Goal: Task Accomplishment & Management: Use online tool/utility

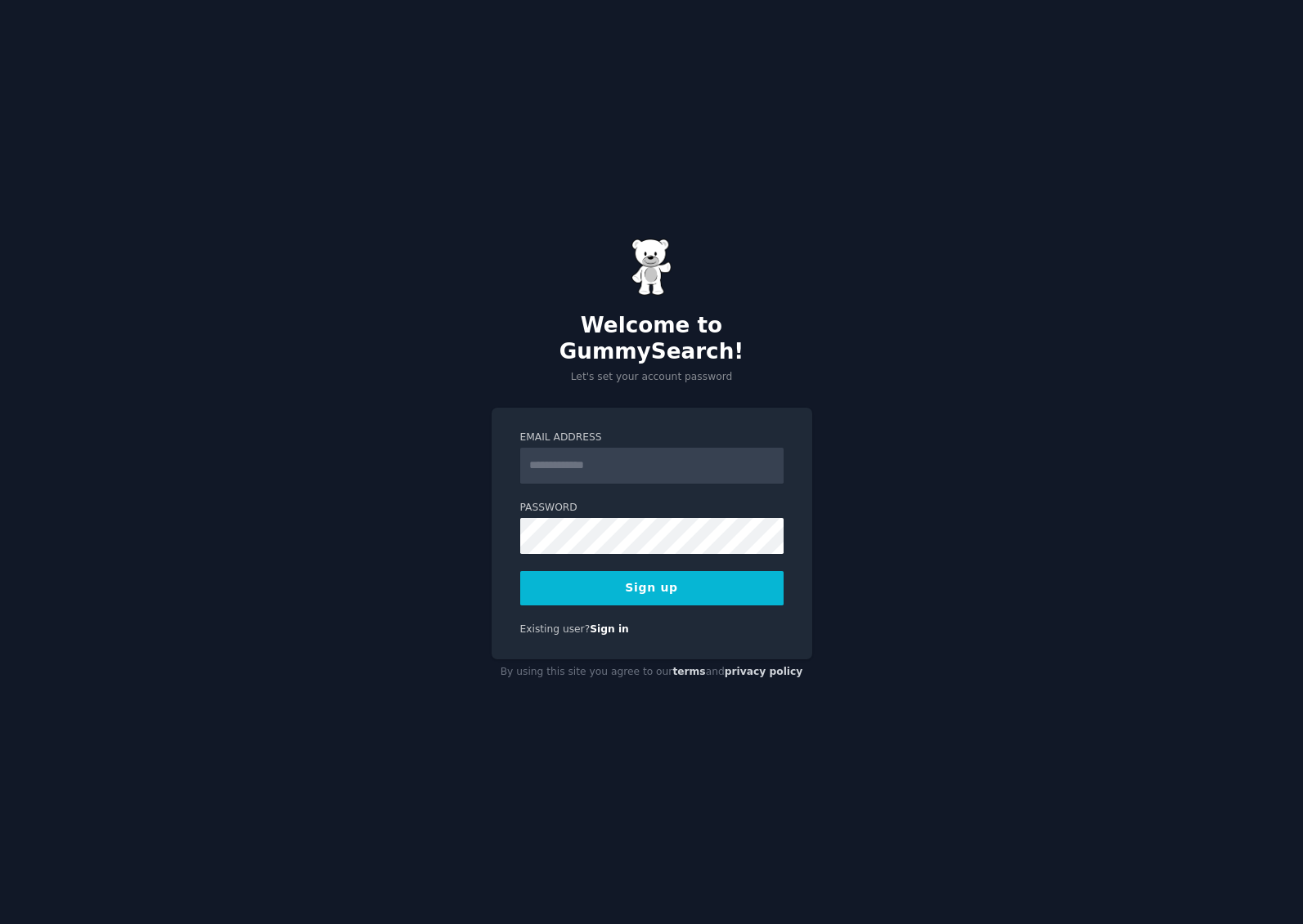
click at [569, 448] on input "Email Address" at bounding box center [651, 465] width 263 height 36
type input "**********"
click at [678, 571] on button "Sign up" at bounding box center [651, 588] width 263 height 34
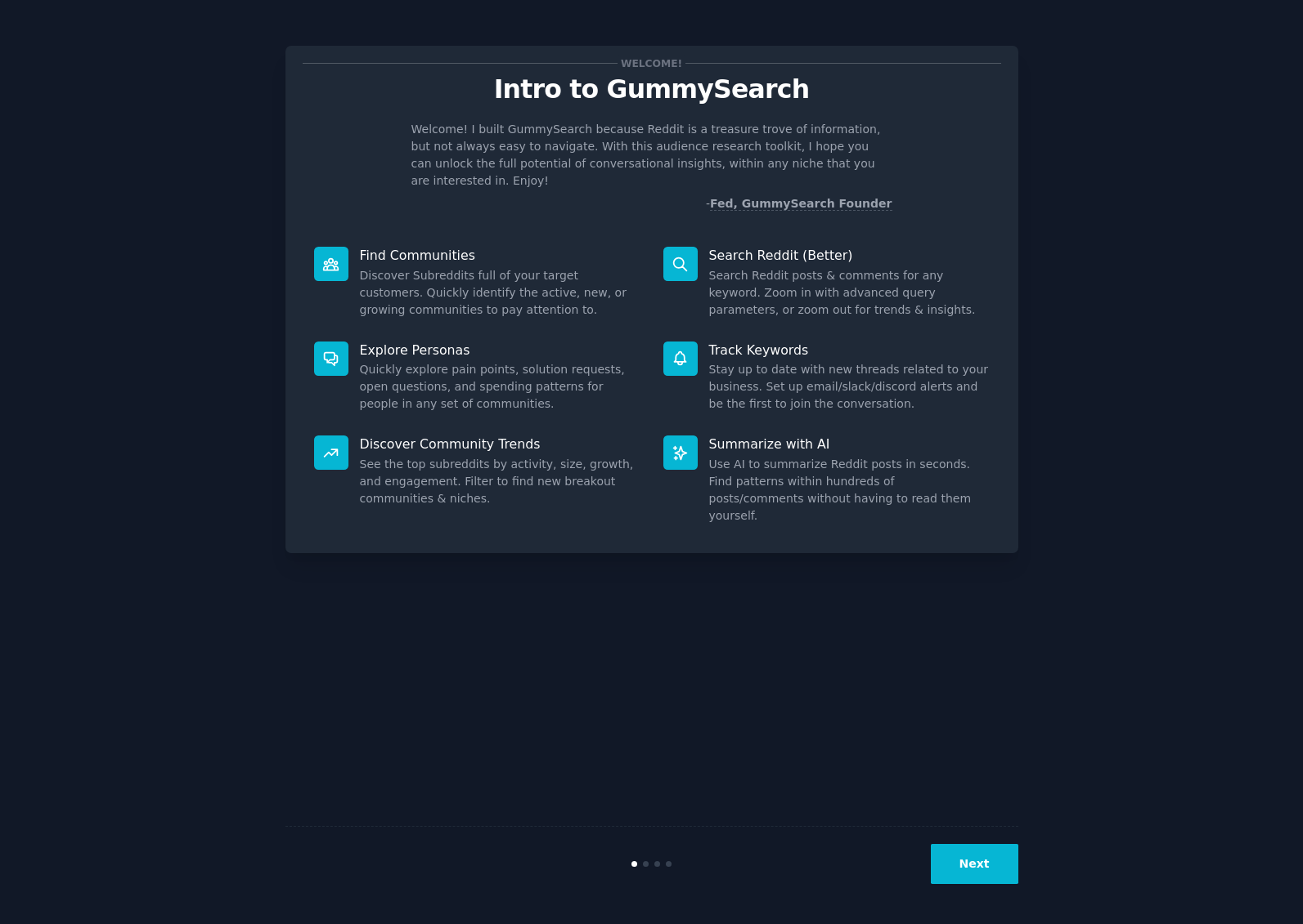
click at [761, 472] on dd "Use AI to summarize Reddit posts in seconds. Find patterns within hundreds of p…" at bounding box center [850, 490] width 281 height 68
click at [986, 849] on button "Next" at bounding box center [974, 864] width 88 height 40
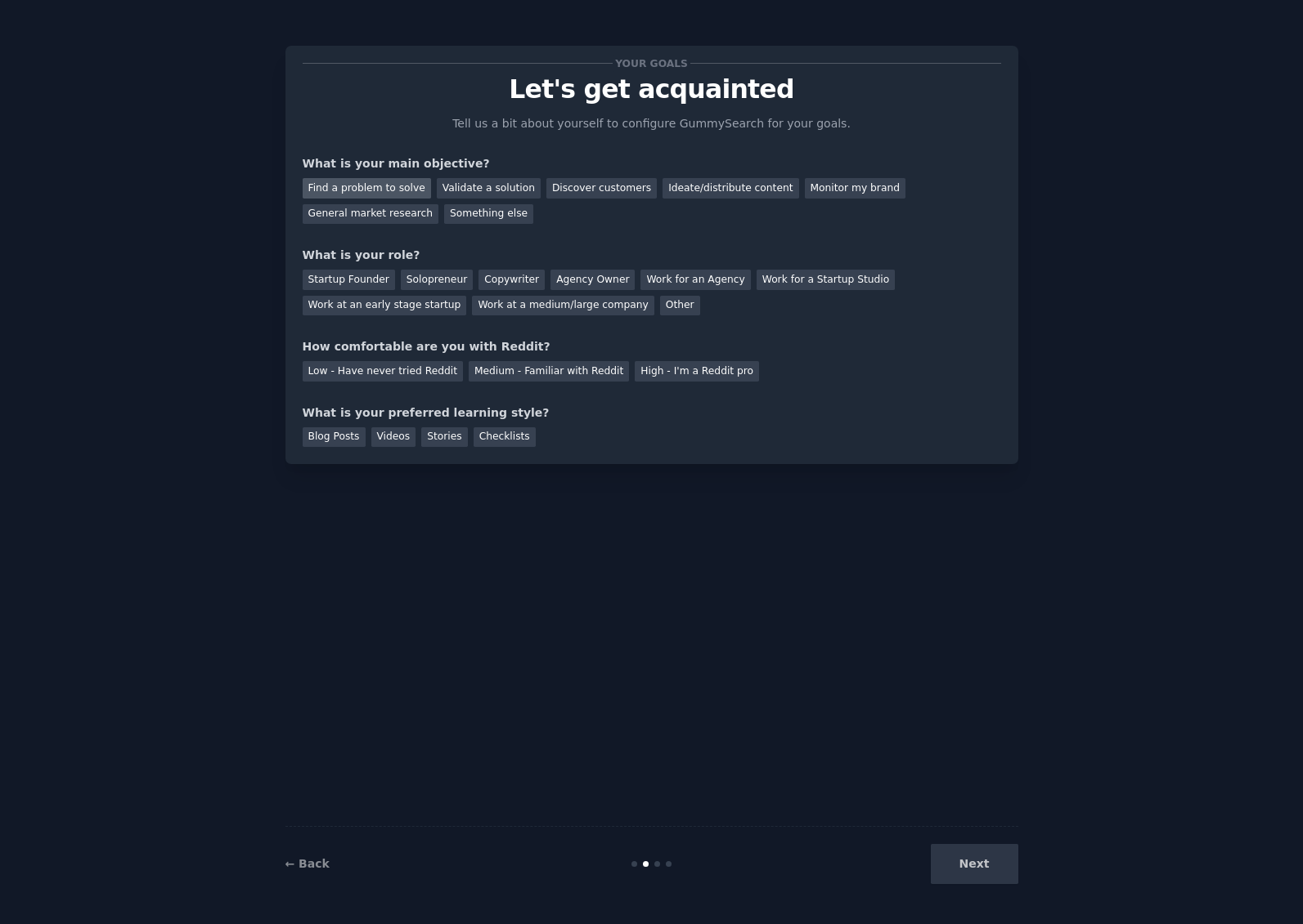
click at [401, 193] on div "Find a problem to solve" at bounding box center [367, 188] width 128 height 20
click at [456, 192] on div "Validate a solution" at bounding box center [489, 188] width 103 height 20
click at [350, 181] on div "Find a problem to solve" at bounding box center [367, 188] width 128 height 20
click at [443, 278] on div "Solopreneur" at bounding box center [437, 280] width 72 height 20
click at [688, 378] on div "High - I'm a Reddit pro" at bounding box center [696, 371] width 125 height 20
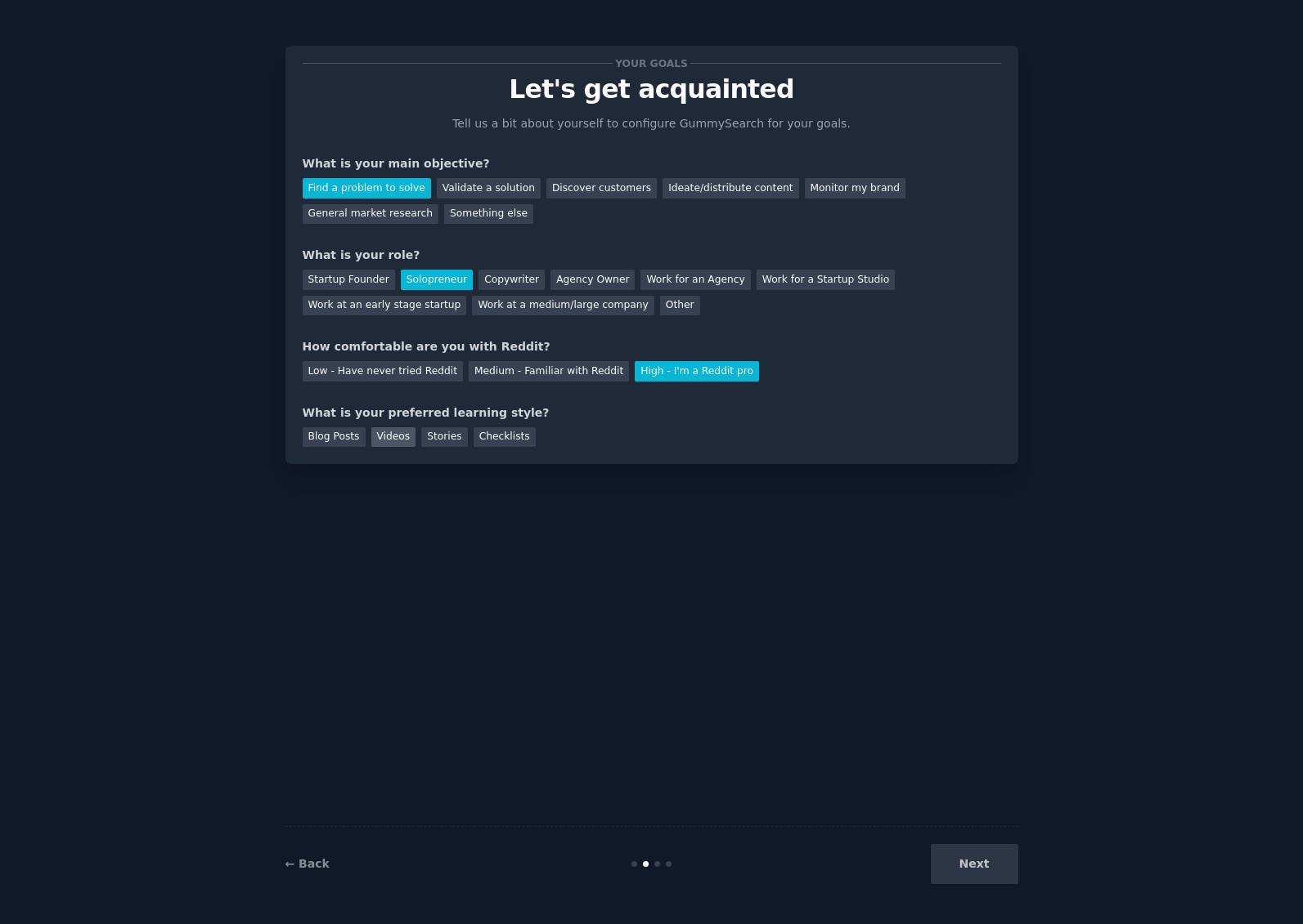
click at [407, 442] on div "Videos" at bounding box center [393, 438] width 45 height 20
click at [332, 438] on div "Blog Posts" at bounding box center [334, 438] width 63 height 20
click at [379, 429] on div "Videos" at bounding box center [393, 438] width 45 height 20
click at [529, 442] on div "Blog Posts Videos Stories Checklists" at bounding box center [652, 435] width 698 height 26
click at [497, 441] on div "Checklists" at bounding box center [504, 438] width 62 height 20
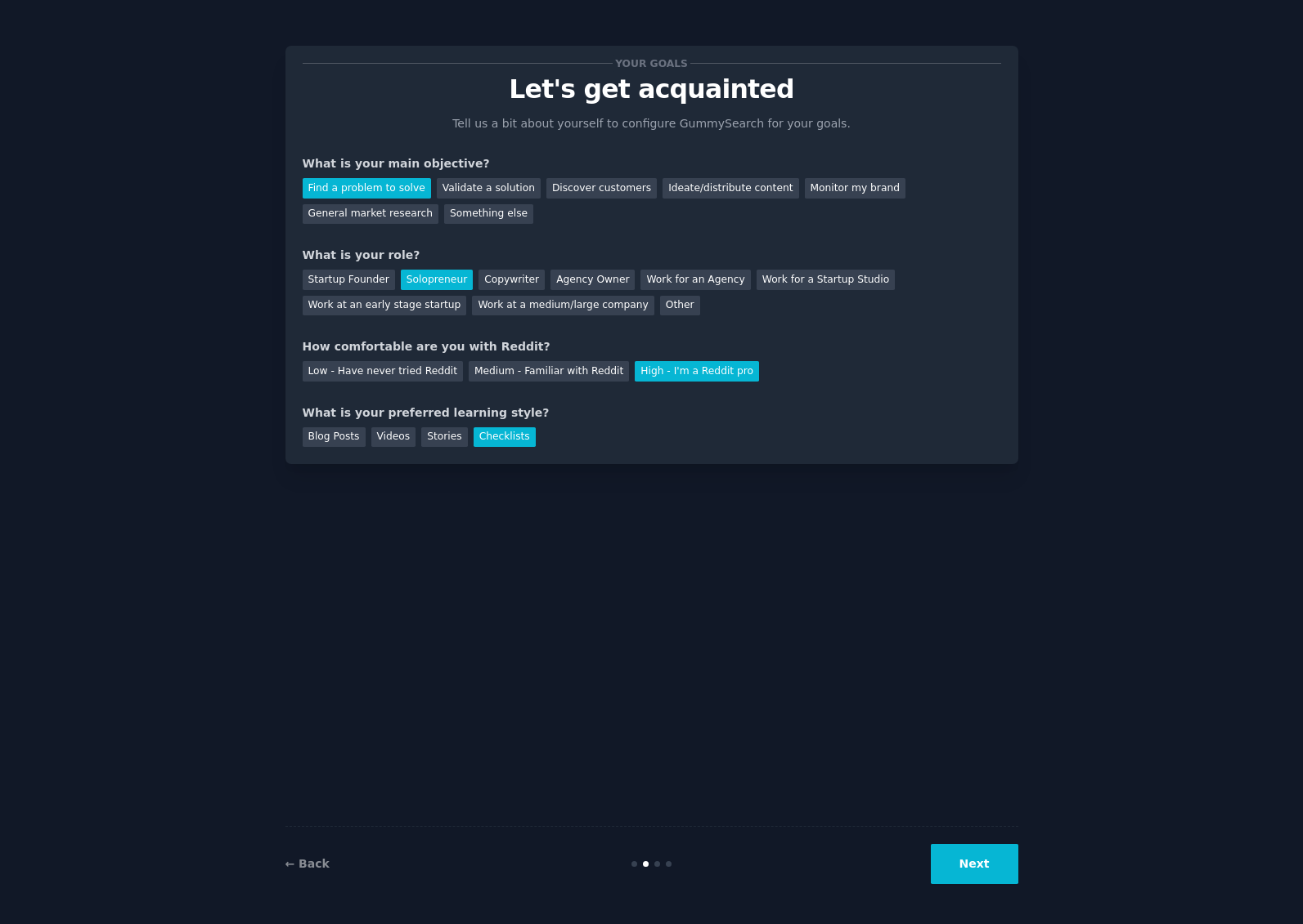
click at [980, 855] on button "Next" at bounding box center [974, 864] width 88 height 40
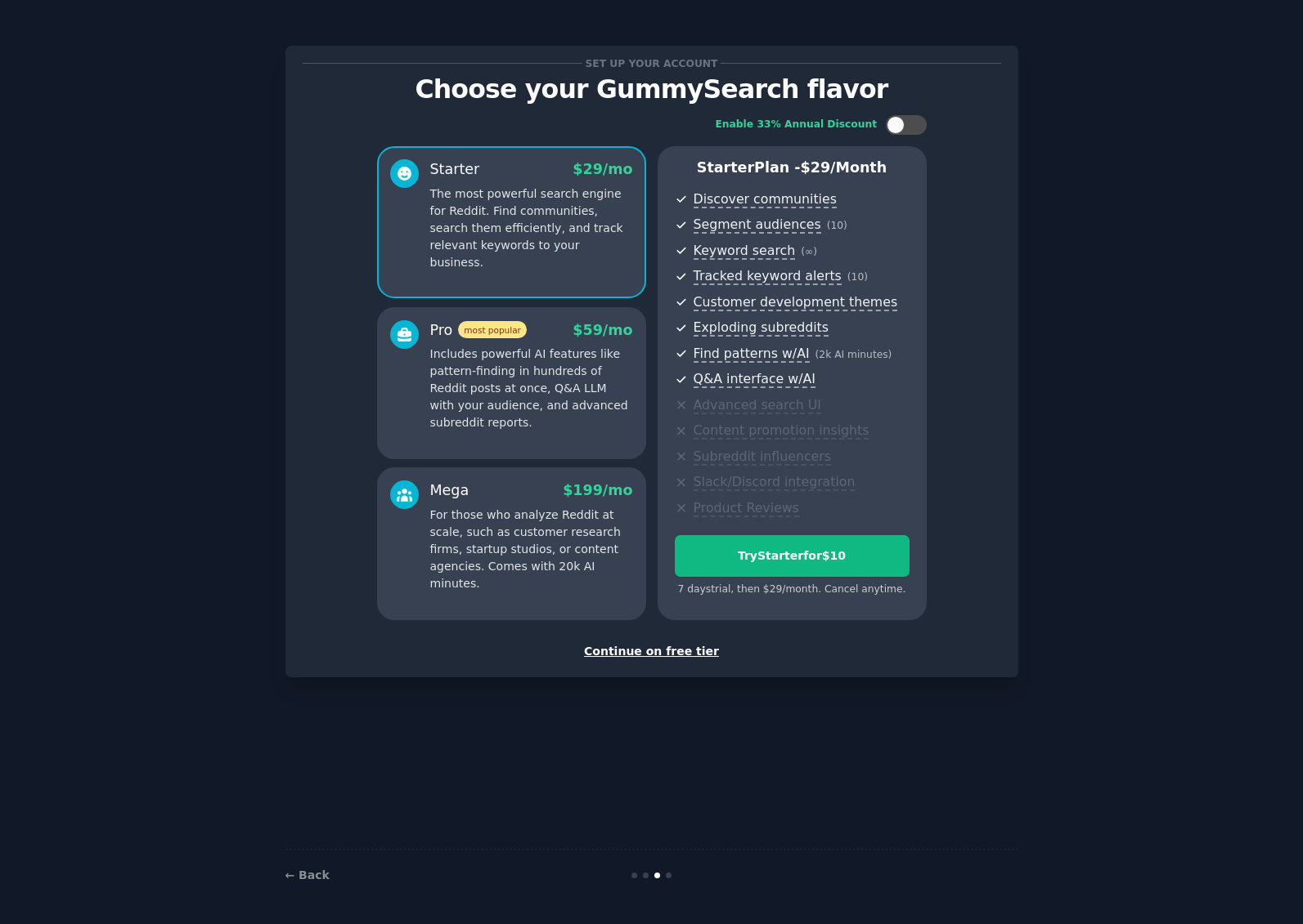
click at [663, 654] on div "Continue on free tier" at bounding box center [652, 652] width 698 height 18
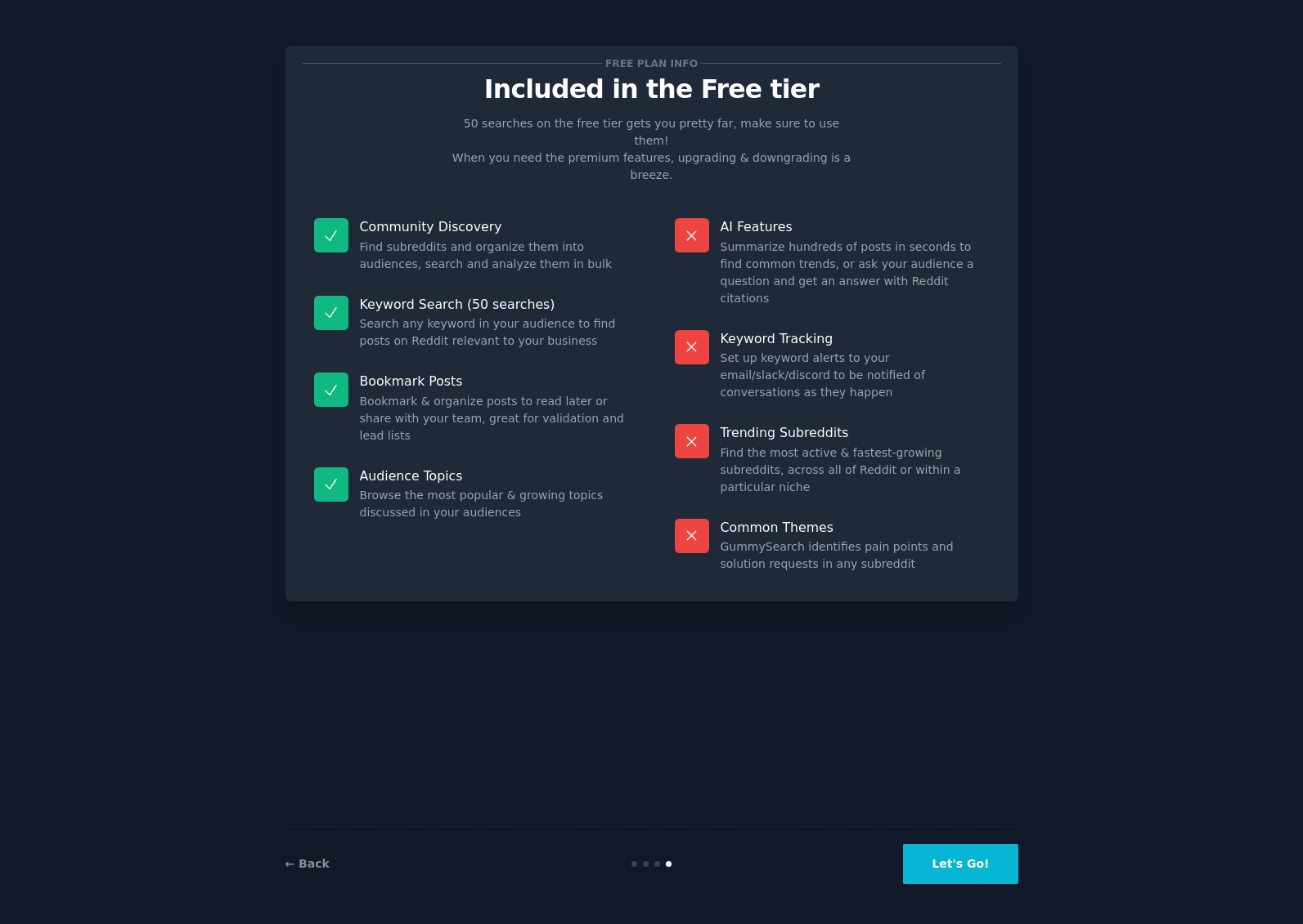
click at [962, 871] on button "Let's Go!" at bounding box center [960, 864] width 115 height 40
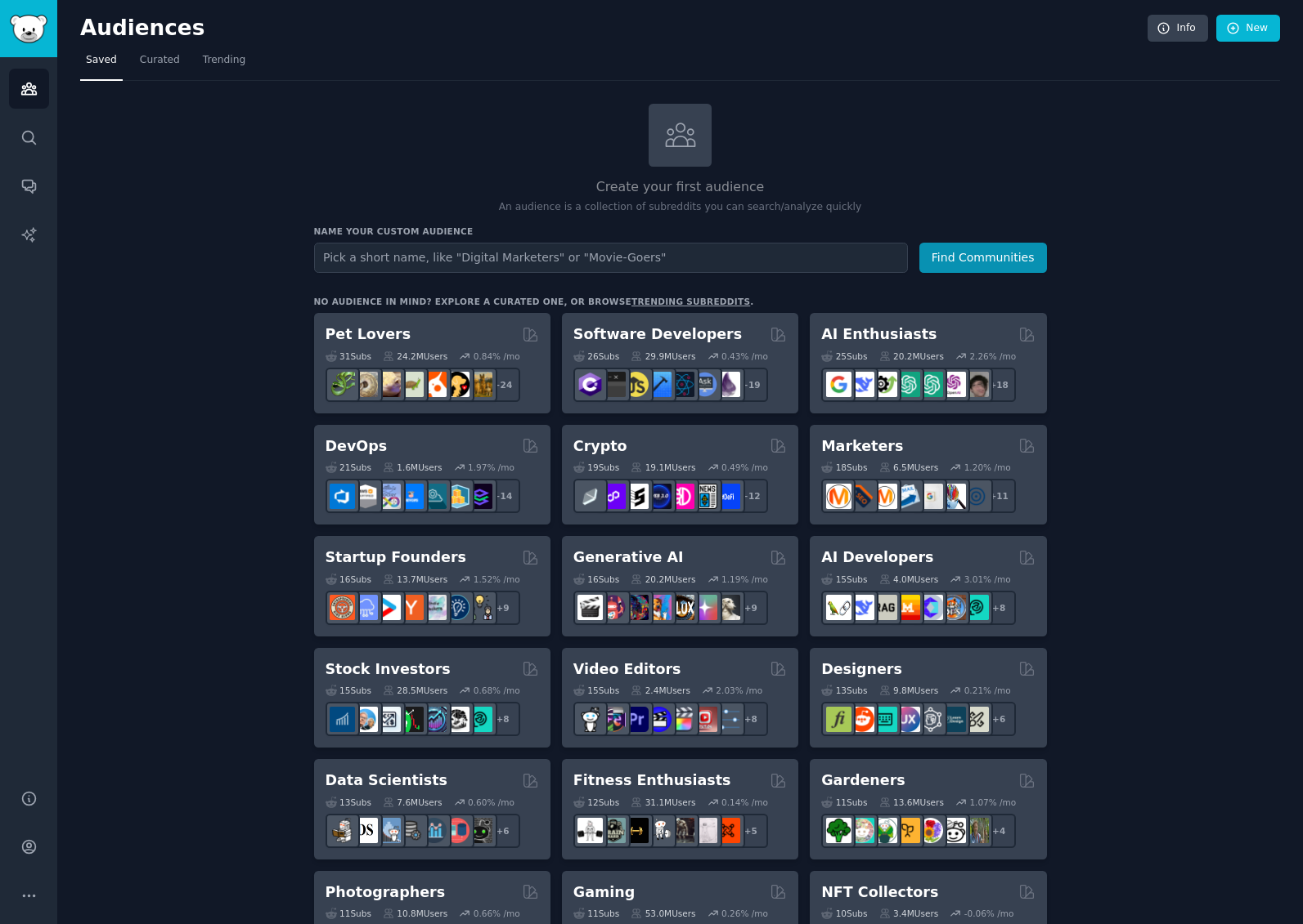
click at [480, 247] on input "text" at bounding box center [610, 258] width 594 height 30
click at [423, 258] on input "text" at bounding box center [610, 258] width 594 height 30
type input "luxury watches"
click at [959, 260] on button "Find Communities" at bounding box center [983, 258] width 127 height 30
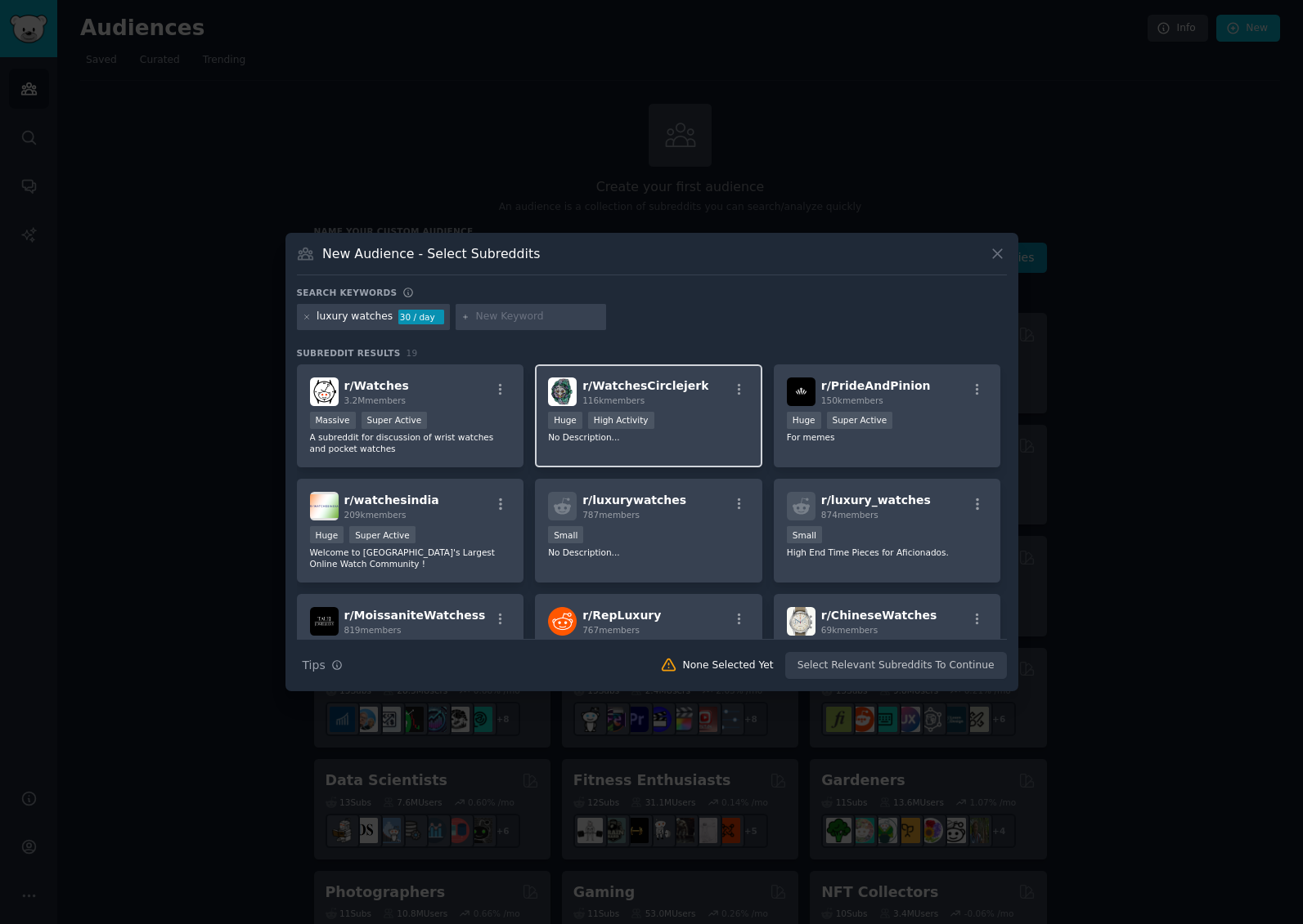
click at [643, 389] on span "r/ WatchesCirclejerk" at bounding box center [645, 386] width 126 height 13
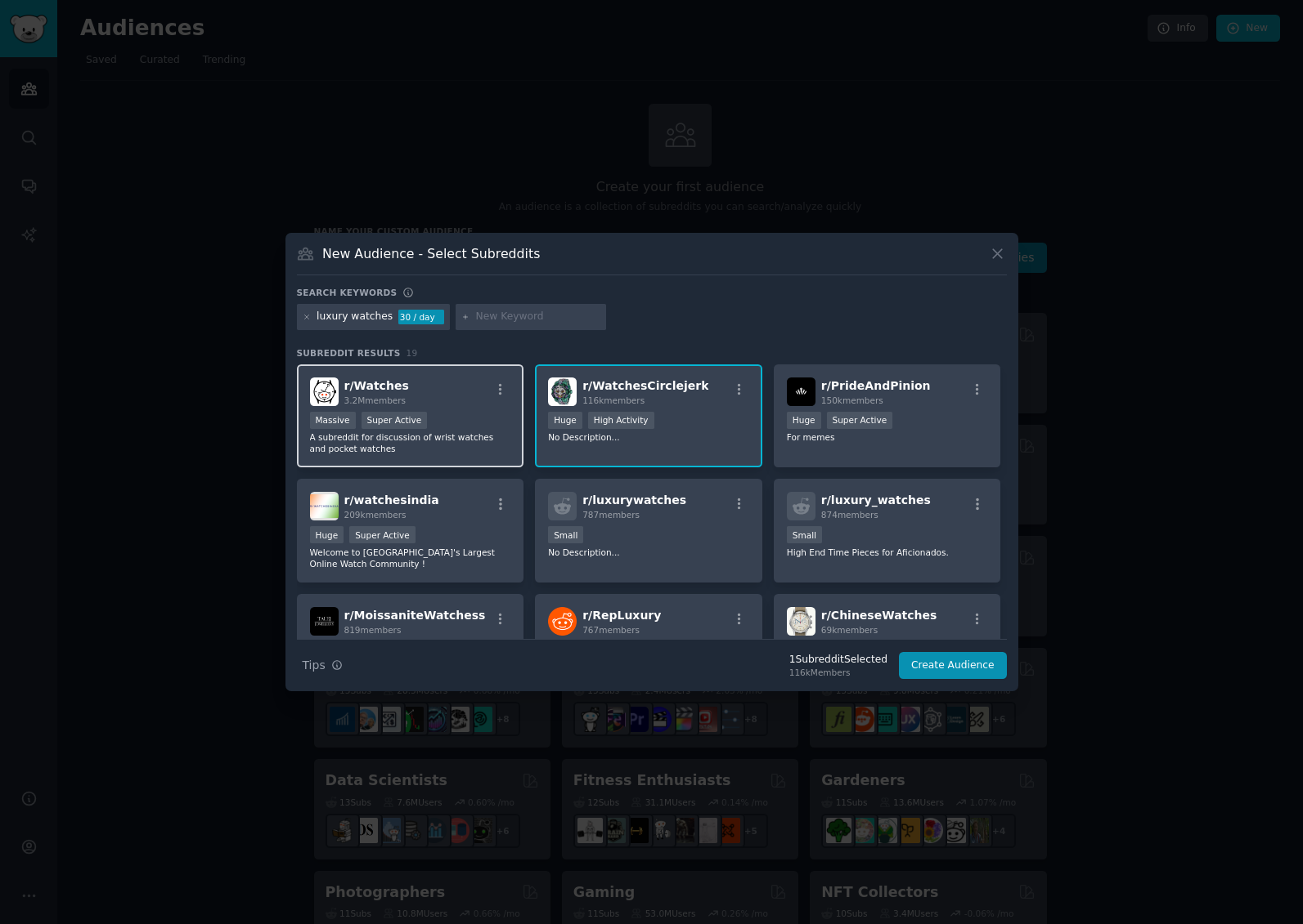
click at [417, 387] on div "r/ Watches 3.2M members" at bounding box center [411, 391] width 201 height 29
click at [957, 667] on button "Create Audience" at bounding box center [952, 666] width 108 height 28
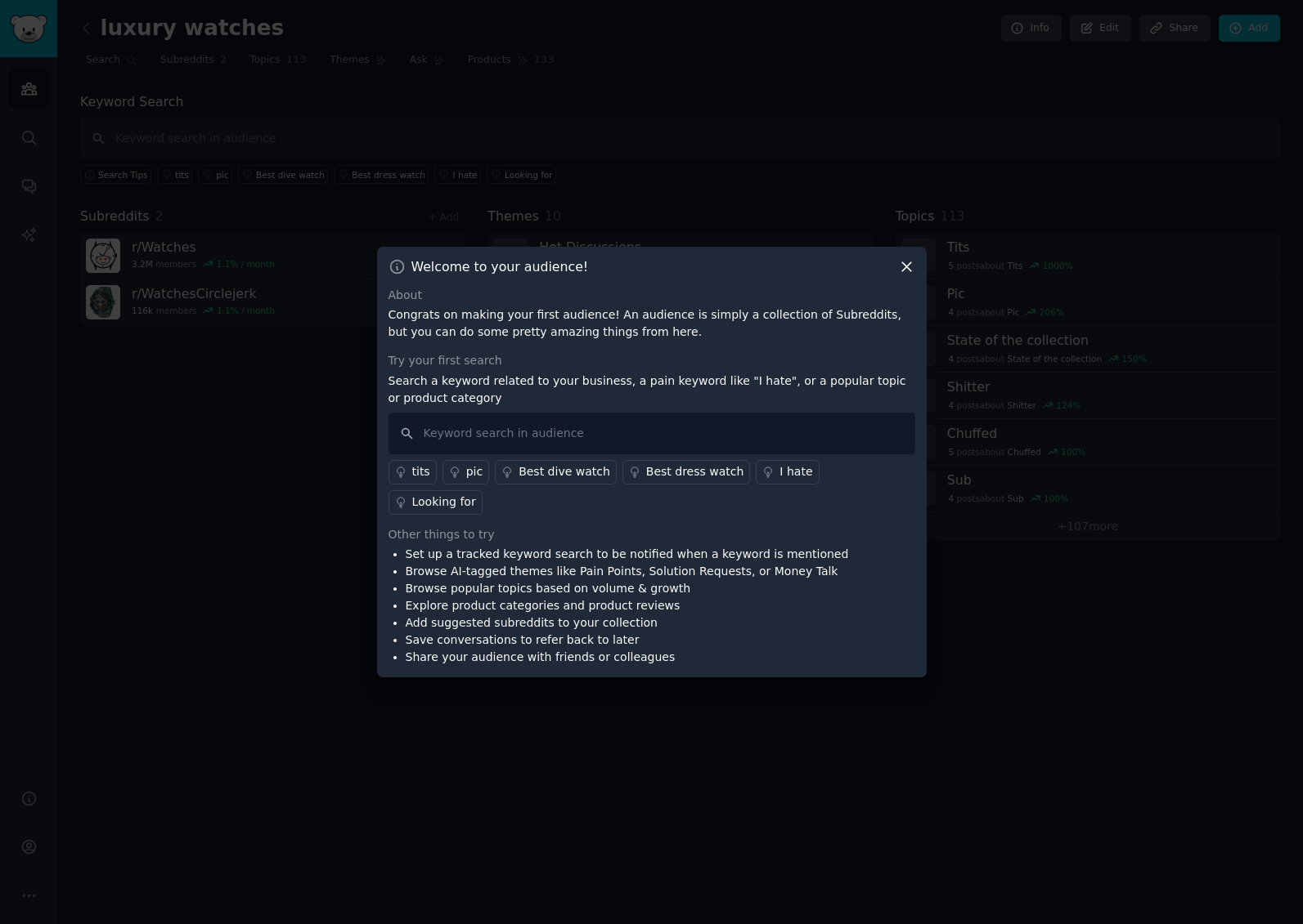
click at [909, 275] on icon at bounding box center [906, 267] width 18 height 18
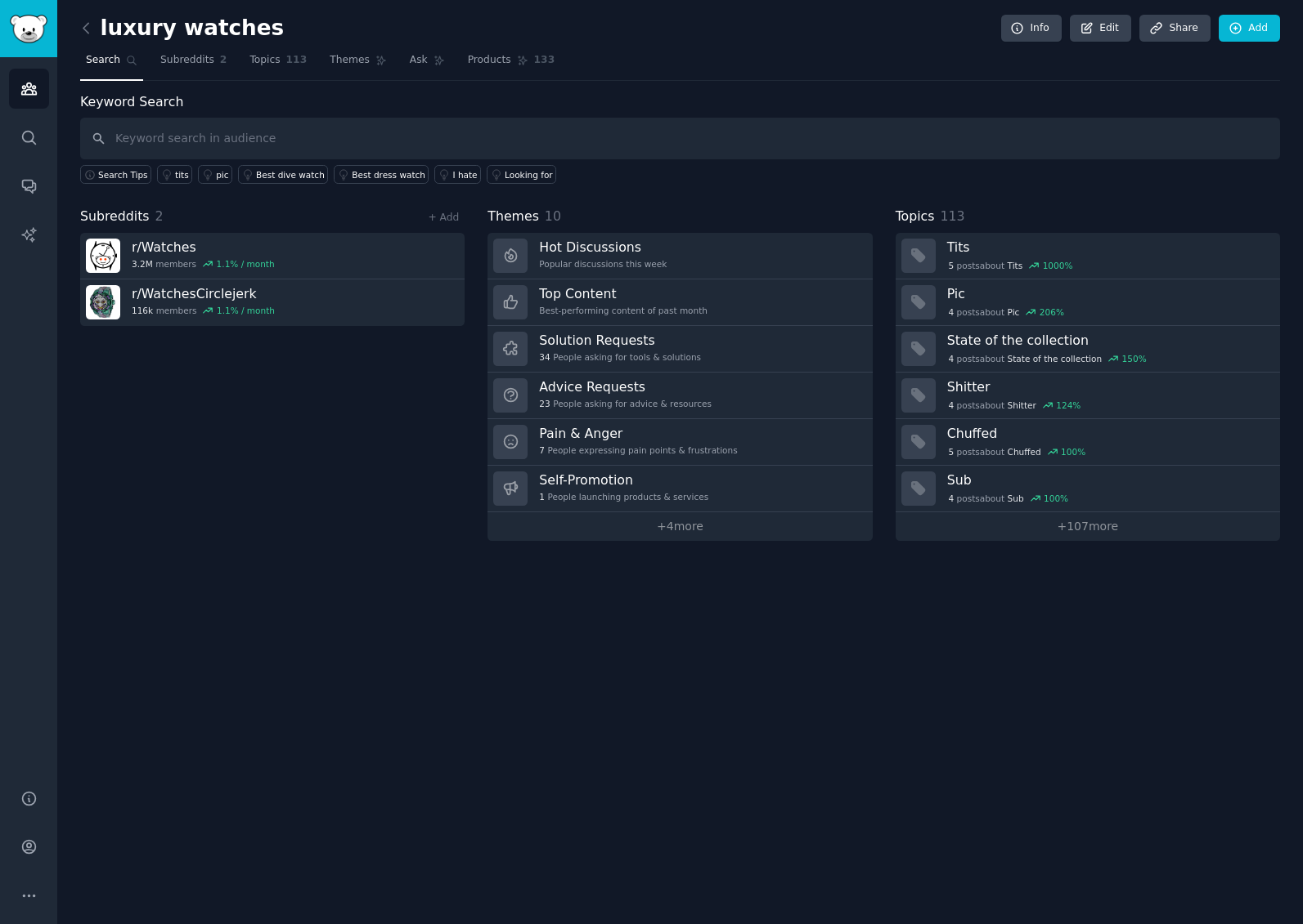
click at [147, 569] on div "luxury watches Info Edit Share Add Search Subreddits 2 Topics 113 Themes Ask Pr…" at bounding box center [680, 462] width 1246 height 924
click at [252, 129] on input "text" at bounding box center [680, 138] width 1200 height 42
click at [33, 91] on icon "Sidebar" at bounding box center [29, 89] width 18 height 18
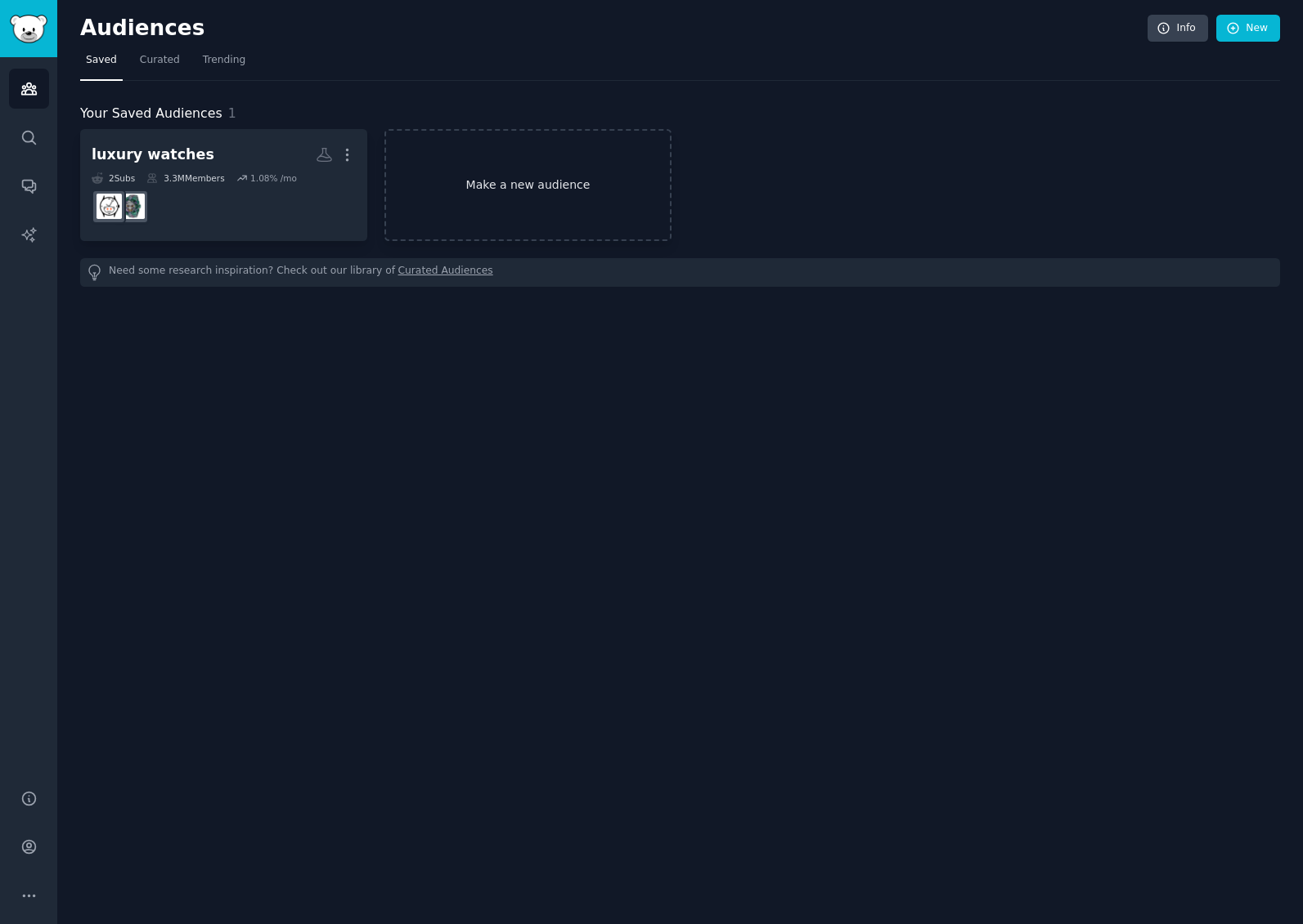
click at [517, 180] on link "Make a new audience" at bounding box center [527, 185] width 287 height 112
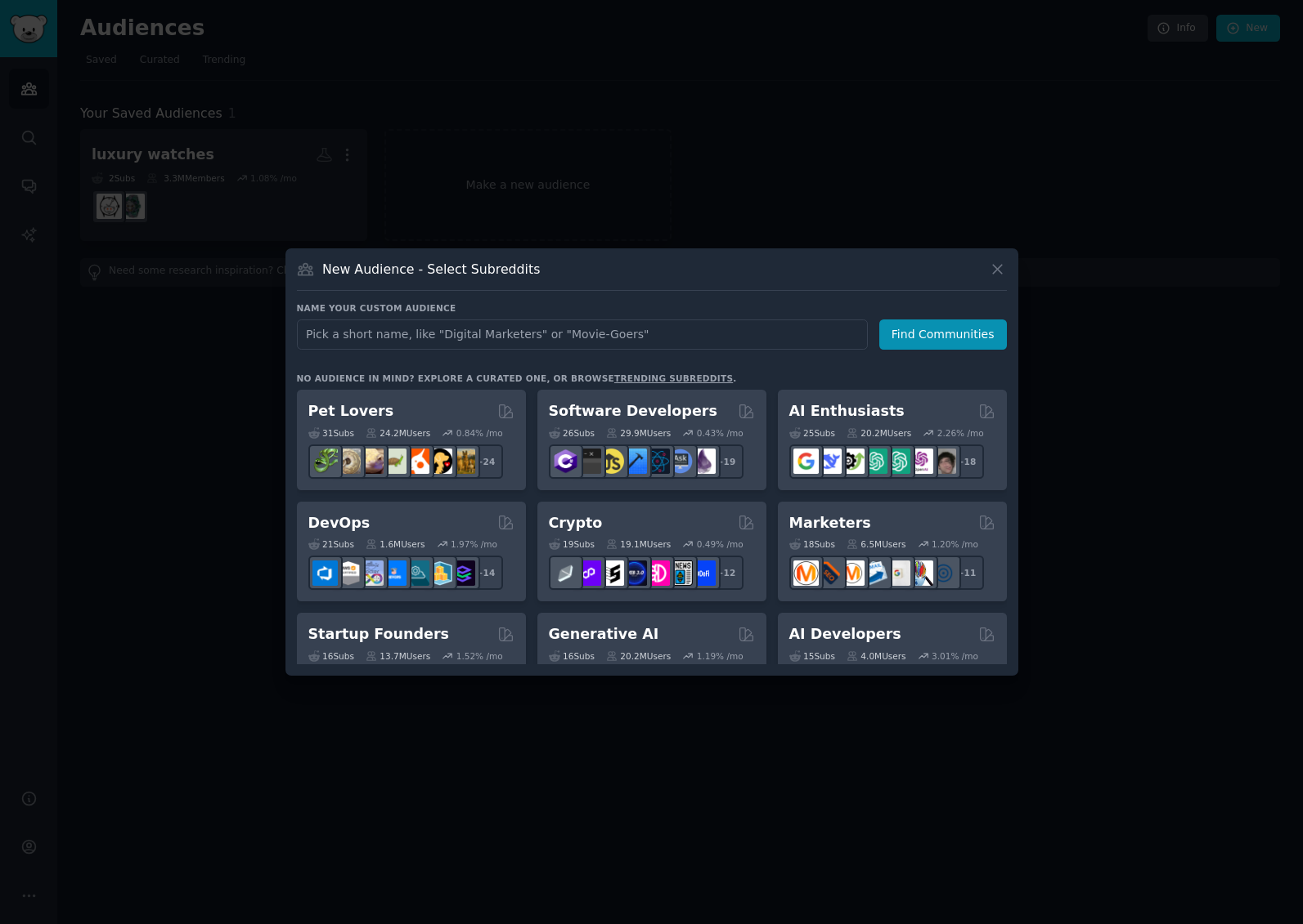
click at [486, 332] on input "text" at bounding box center [582, 334] width 571 height 30
type input "f"
type input "budgeting"
click at [903, 330] on button "Find Communities" at bounding box center [943, 334] width 127 height 30
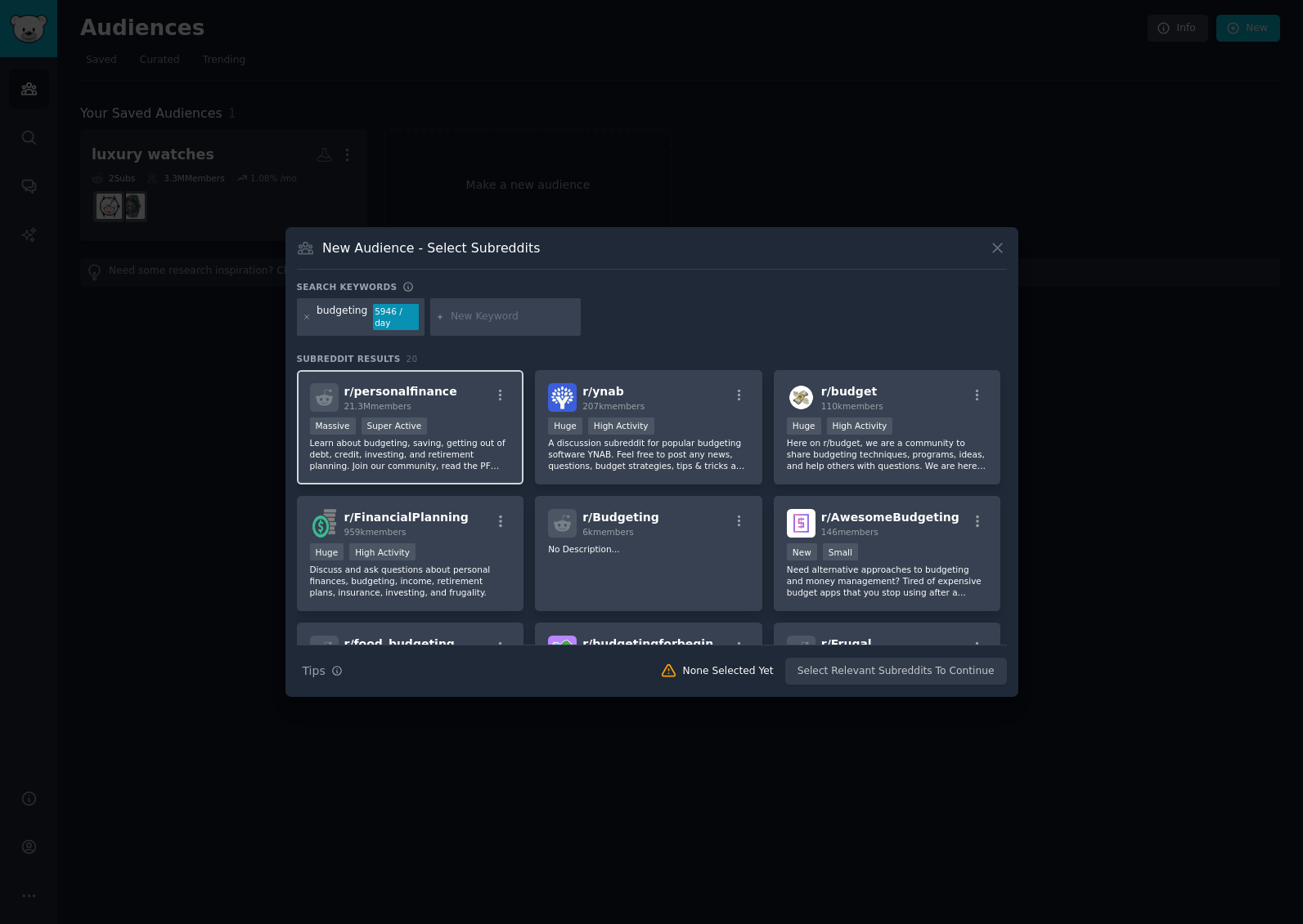
click at [456, 415] on div "r/ personalfinance 21.3M members Massive Super Active Learn about budgeting, sa…" at bounding box center [410, 427] width 227 height 115
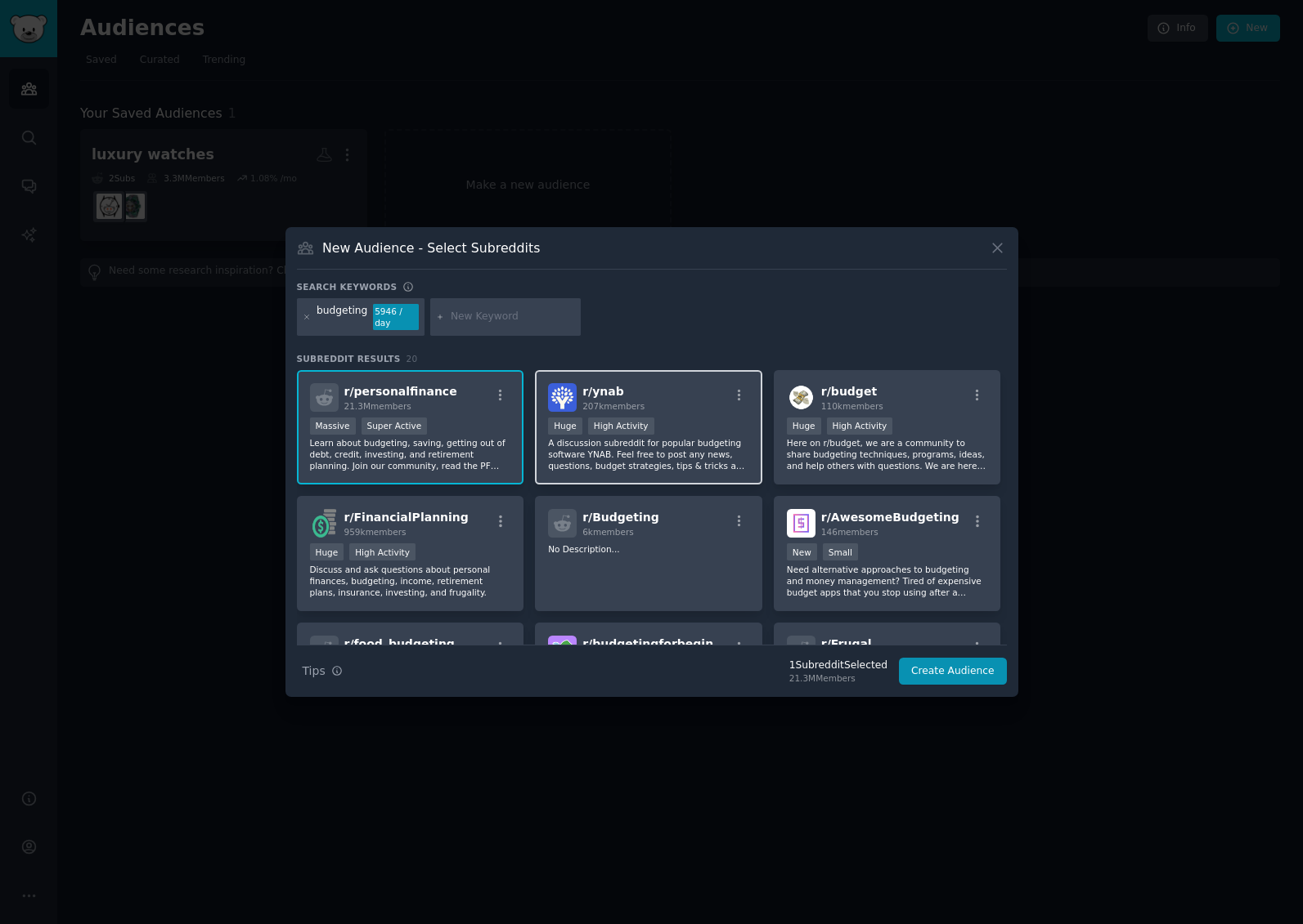
click at [710, 438] on p "A discussion subreddit for popular budgeting software YNAB. Feel free to post a…" at bounding box center [648, 454] width 201 height 34
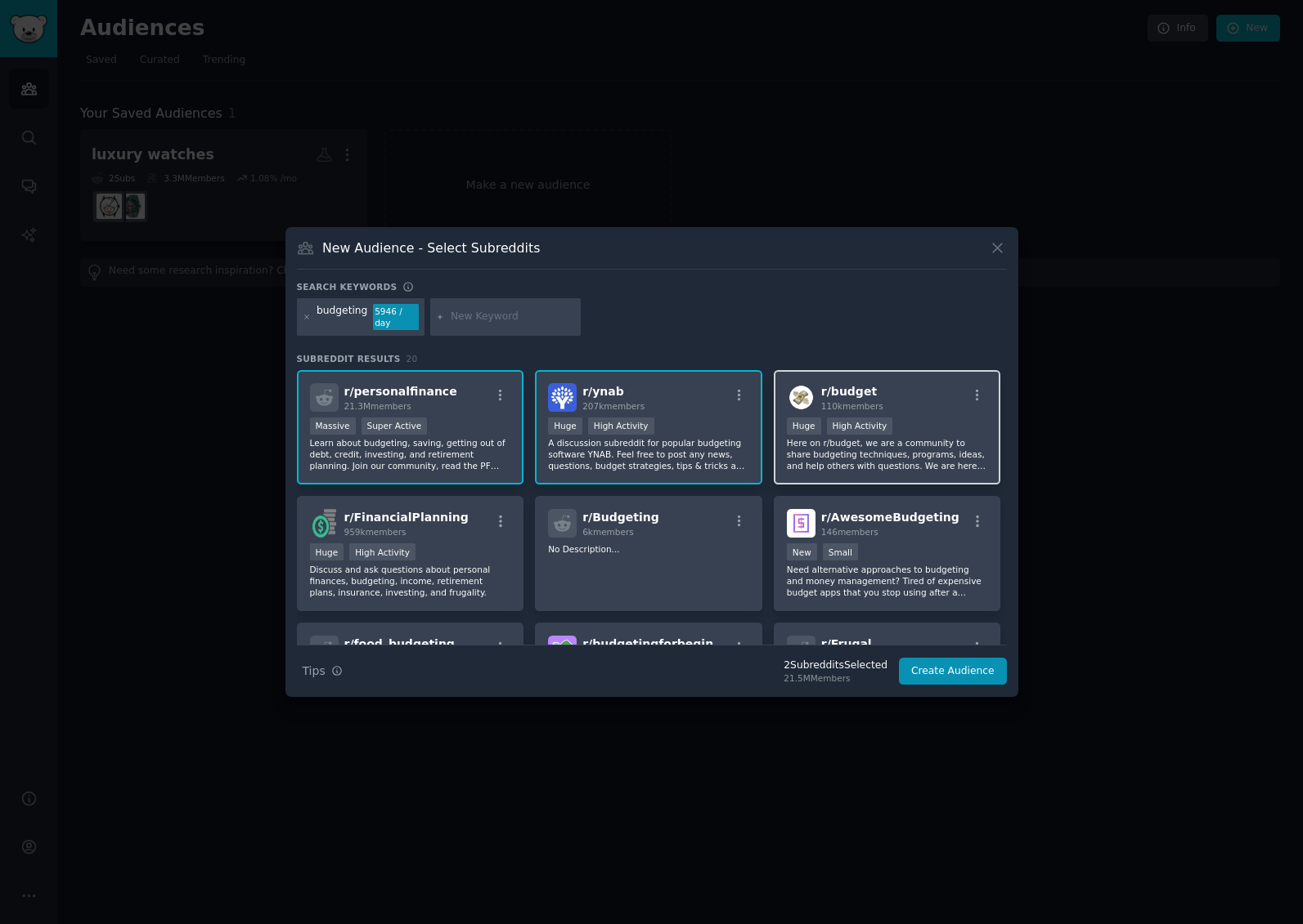
click at [948, 446] on p "Here on r/budget, we are a community to share budgeting techniques, programs, i…" at bounding box center [887, 454] width 201 height 34
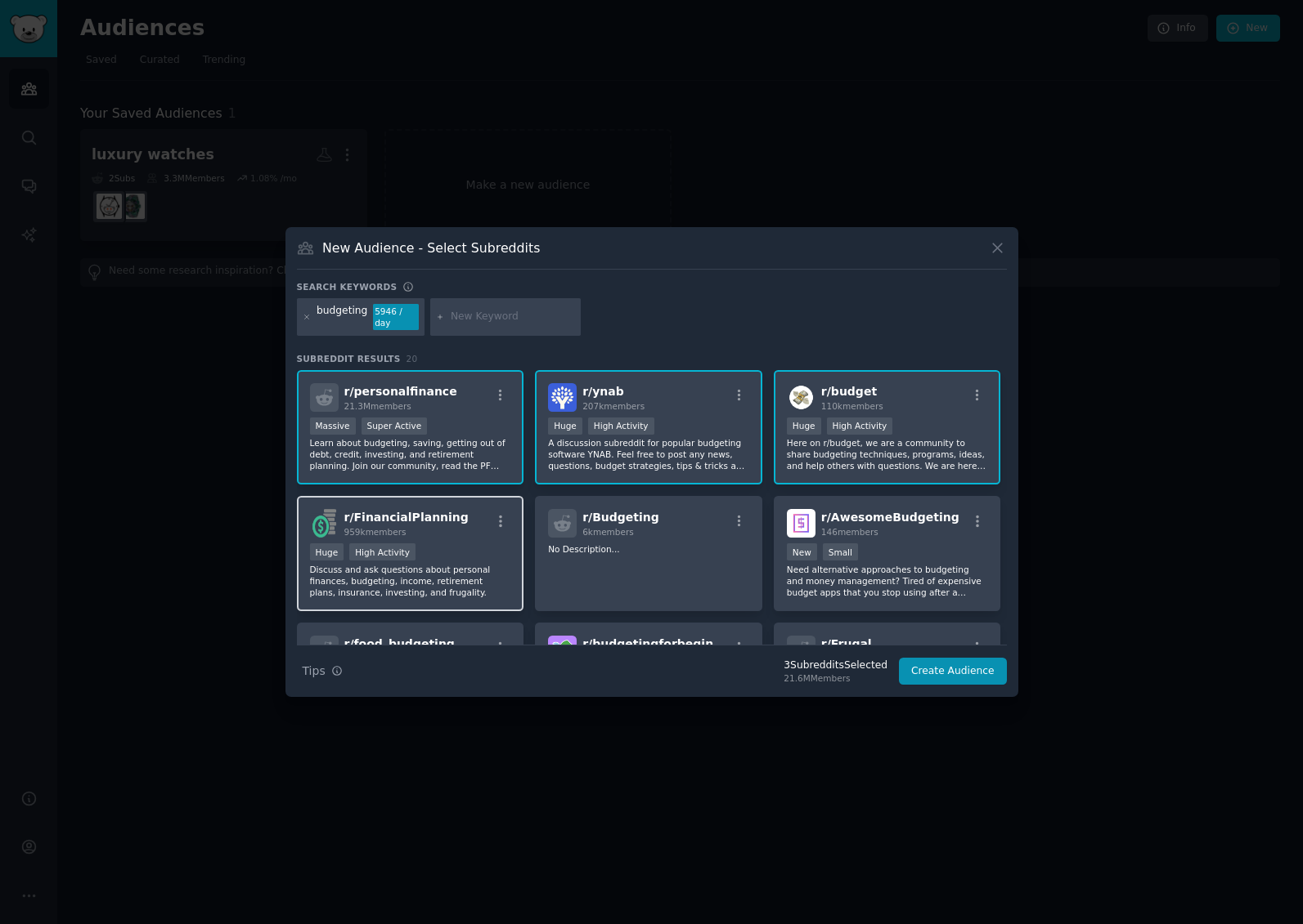
click at [466, 572] on p "Discuss and ask questions about personal finances, budgeting, income, retiremen…" at bounding box center [411, 581] width 201 height 34
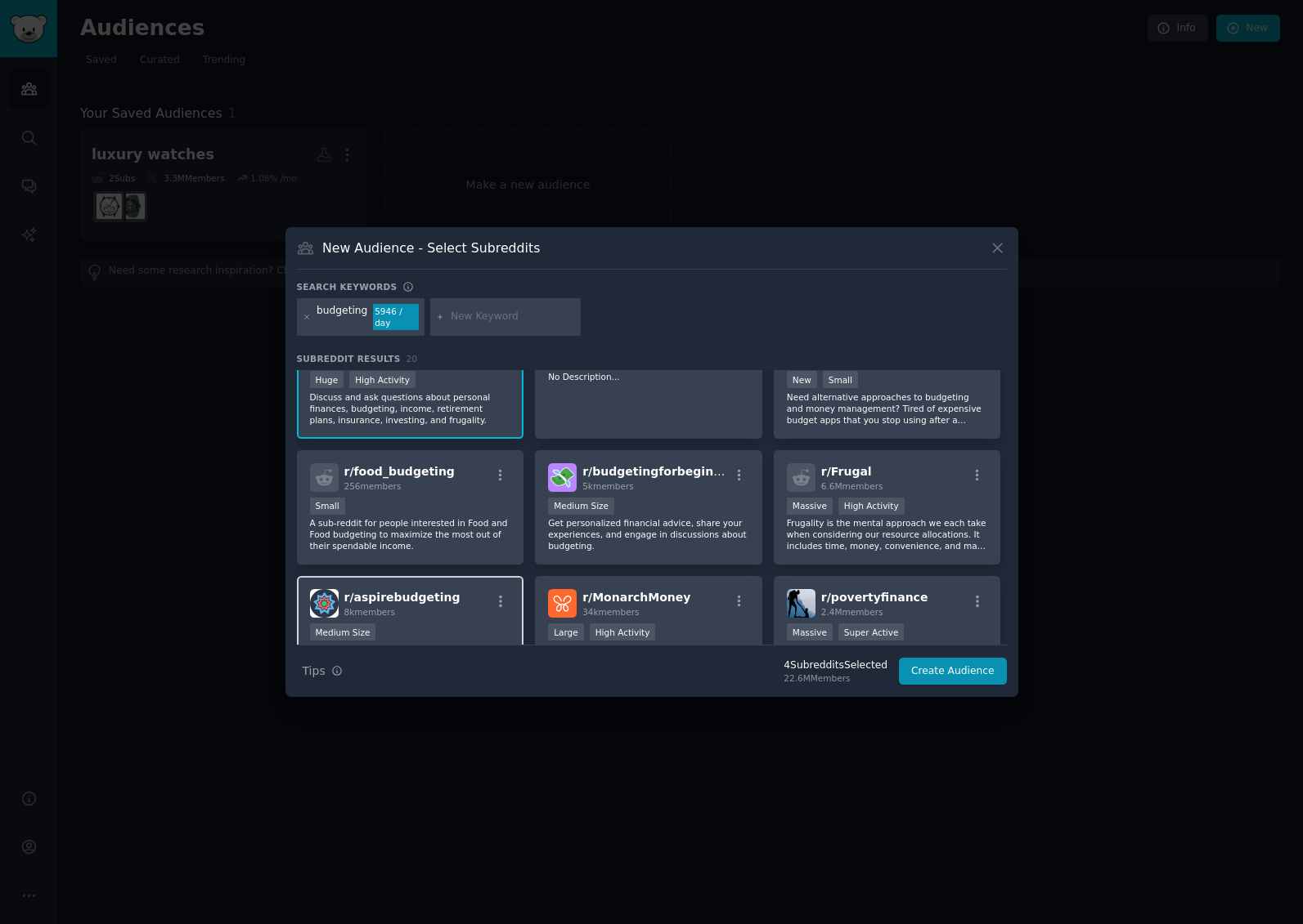
scroll to position [216, 0]
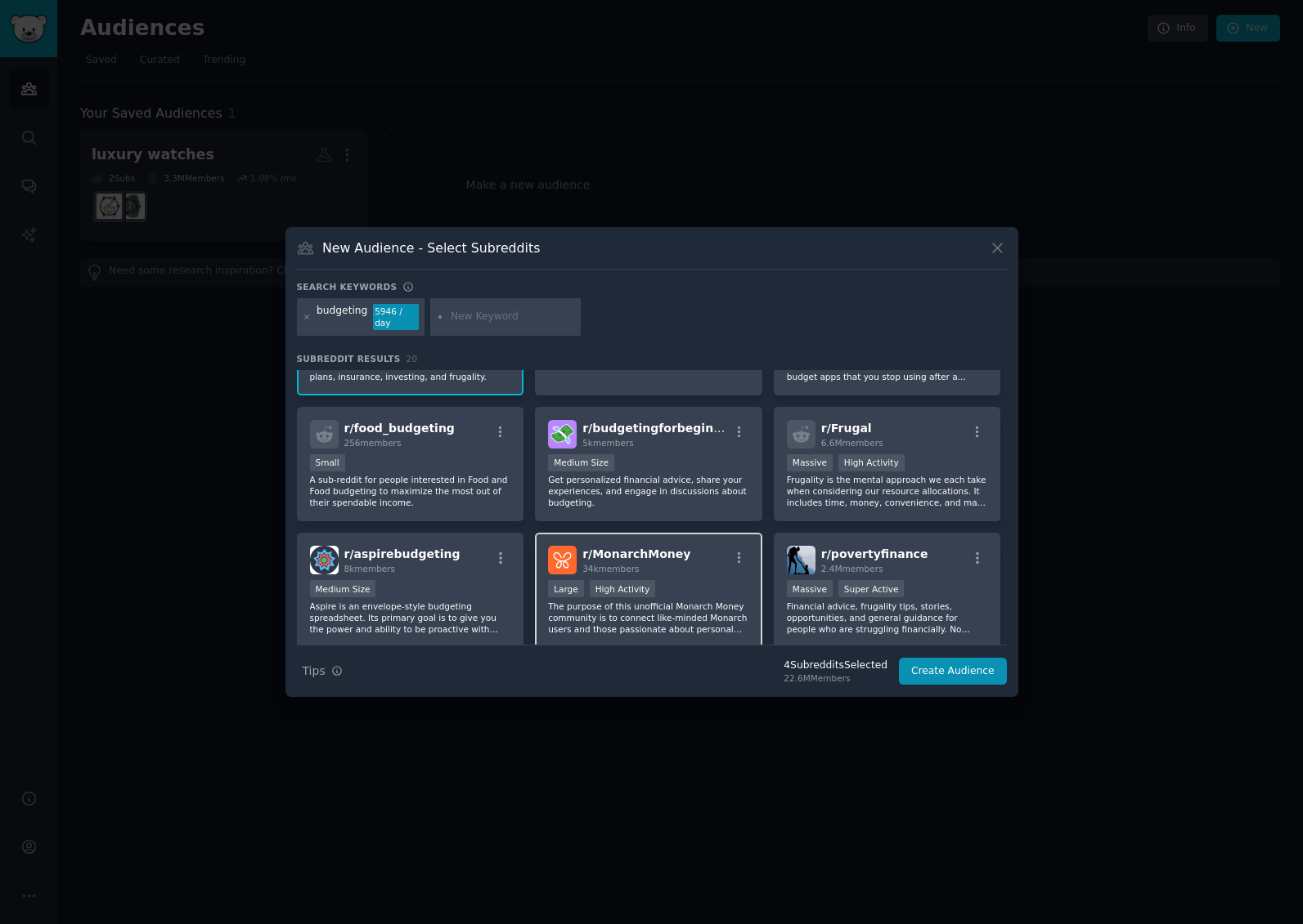
click at [709, 560] on div "r/ MonarchMoney 34k members" at bounding box center [648, 559] width 201 height 29
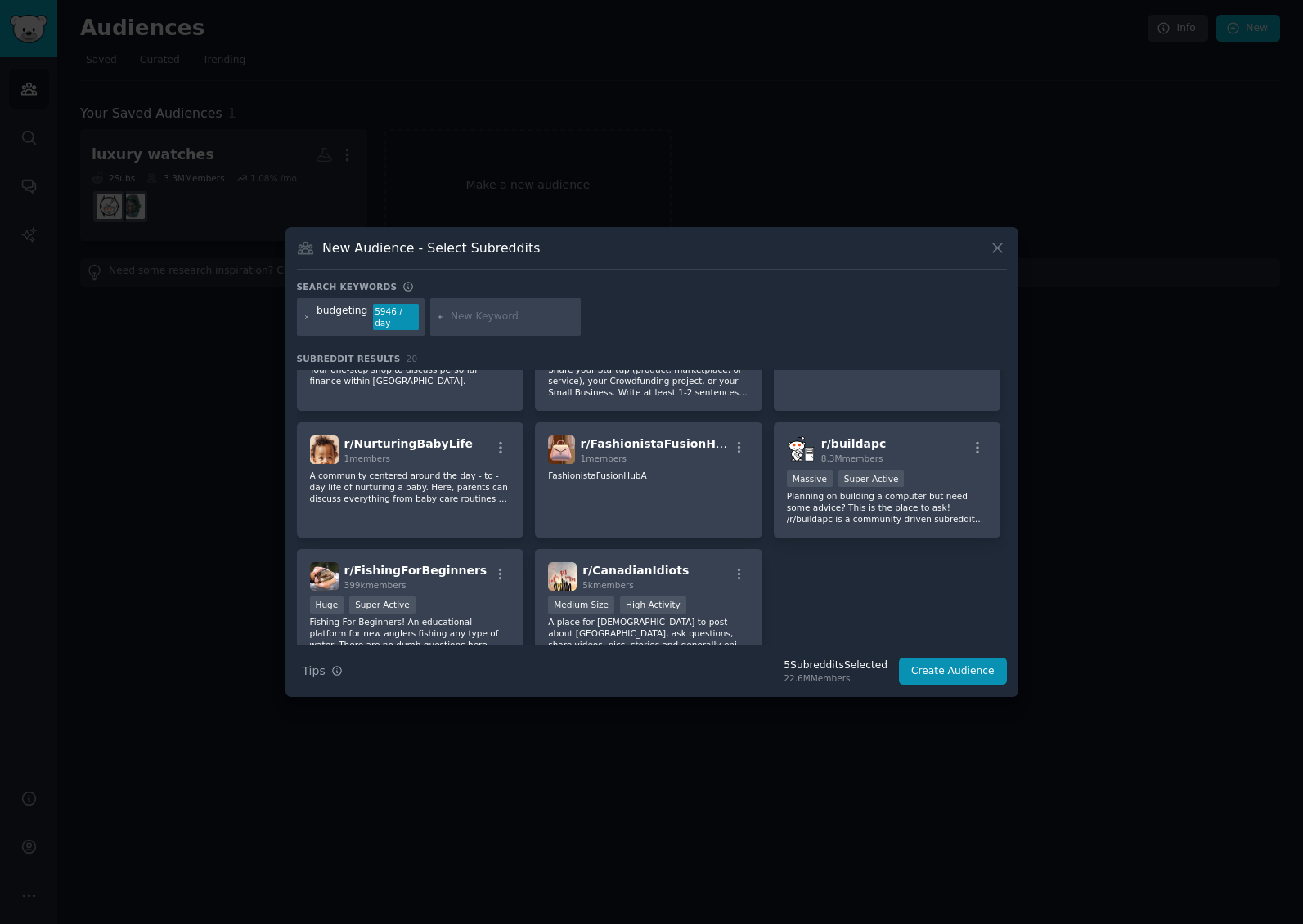
scroll to position [654, 0]
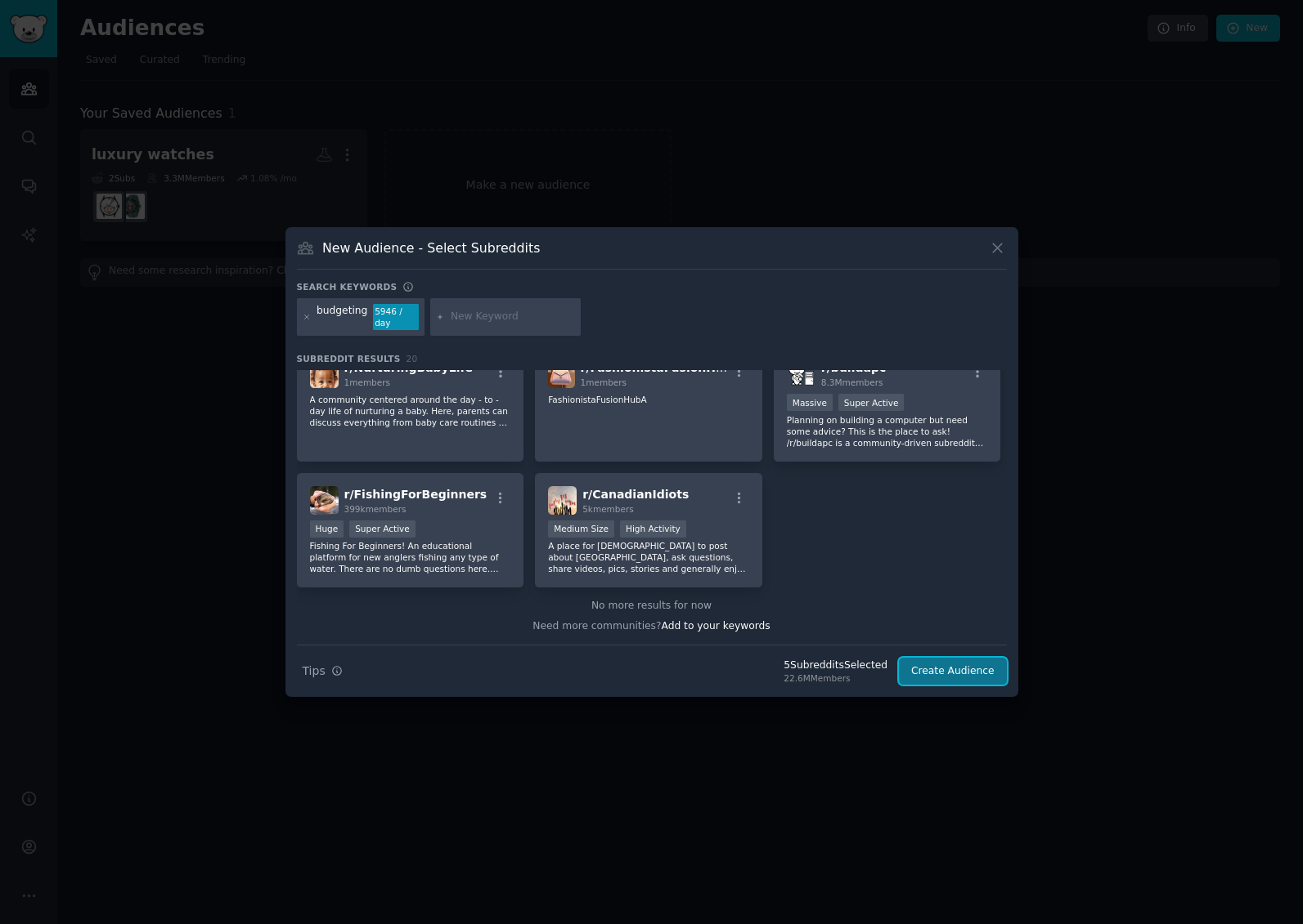
click at [967, 665] on button "Create Audience" at bounding box center [952, 672] width 108 height 28
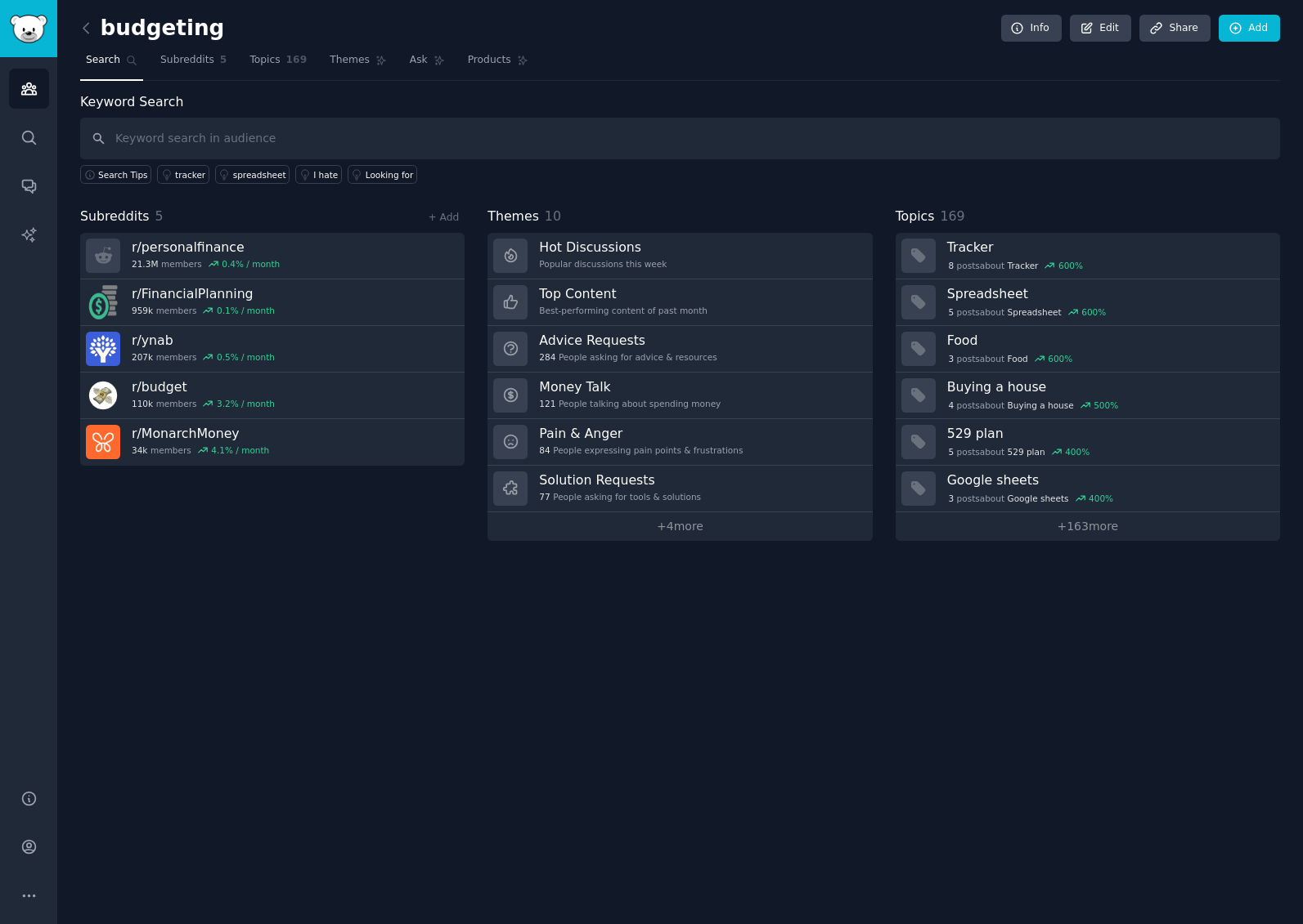
click at [322, 146] on input "text" at bounding box center [680, 138] width 1200 height 42
click at [168, 141] on input "text" at bounding box center [680, 138] width 1200 height 42
click at [524, 174] on div "I hate" at bounding box center [536, 174] width 25 height 11
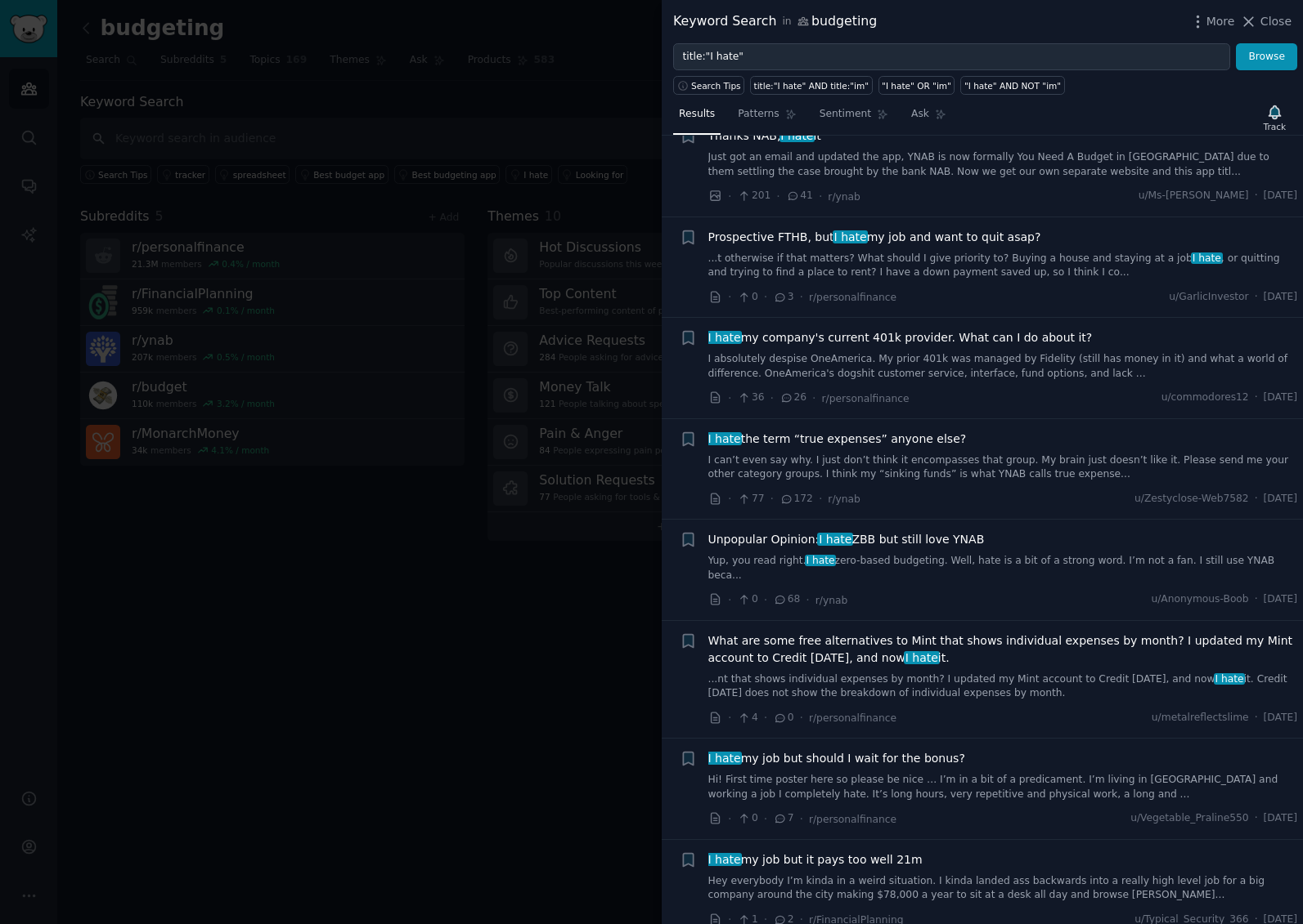
scroll to position [1171, 0]
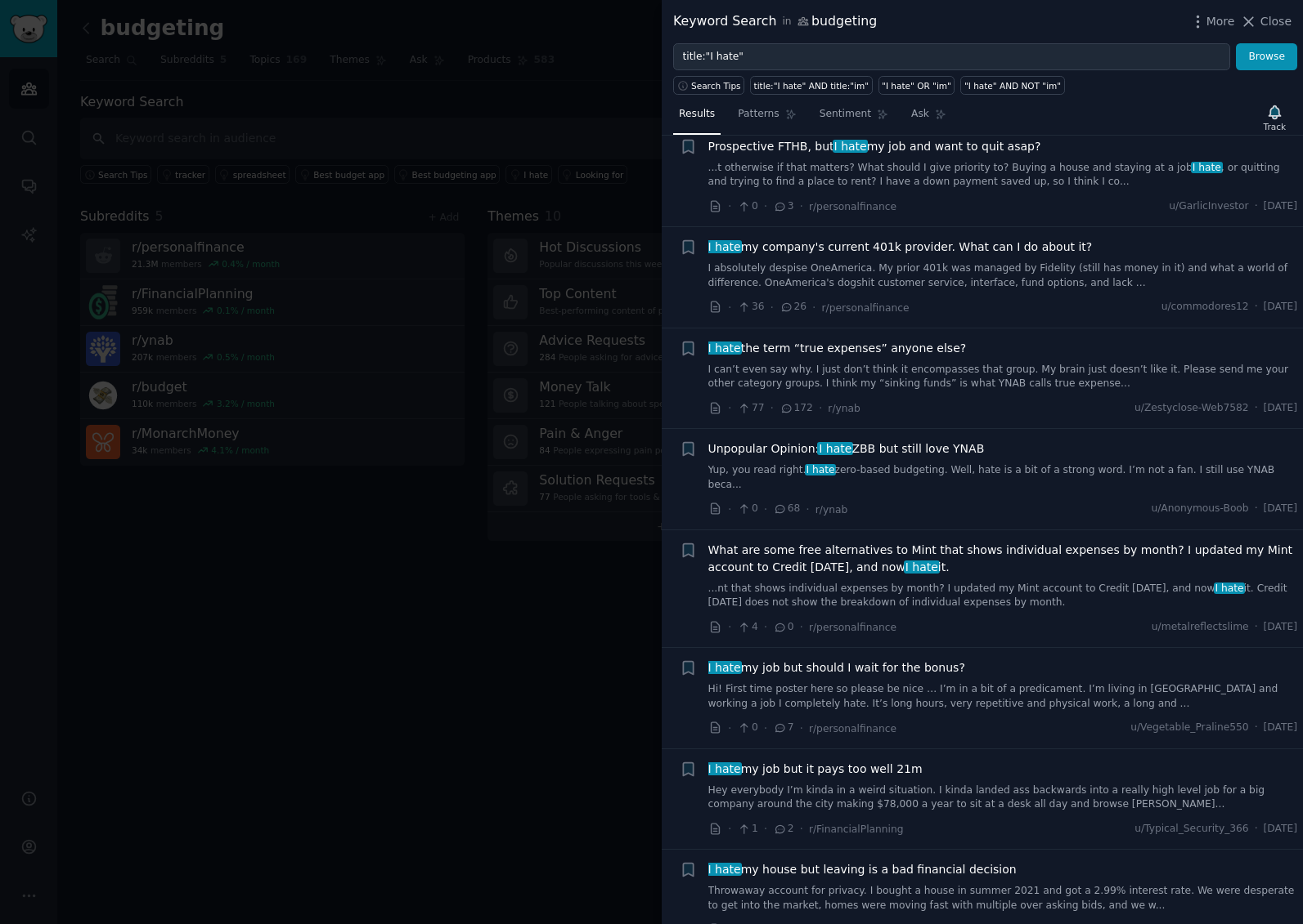
click at [895, 582] on link "...nt that shows individual expenses by month? I updated my Mint account to Cre…" at bounding box center [1003, 595] width 589 height 29
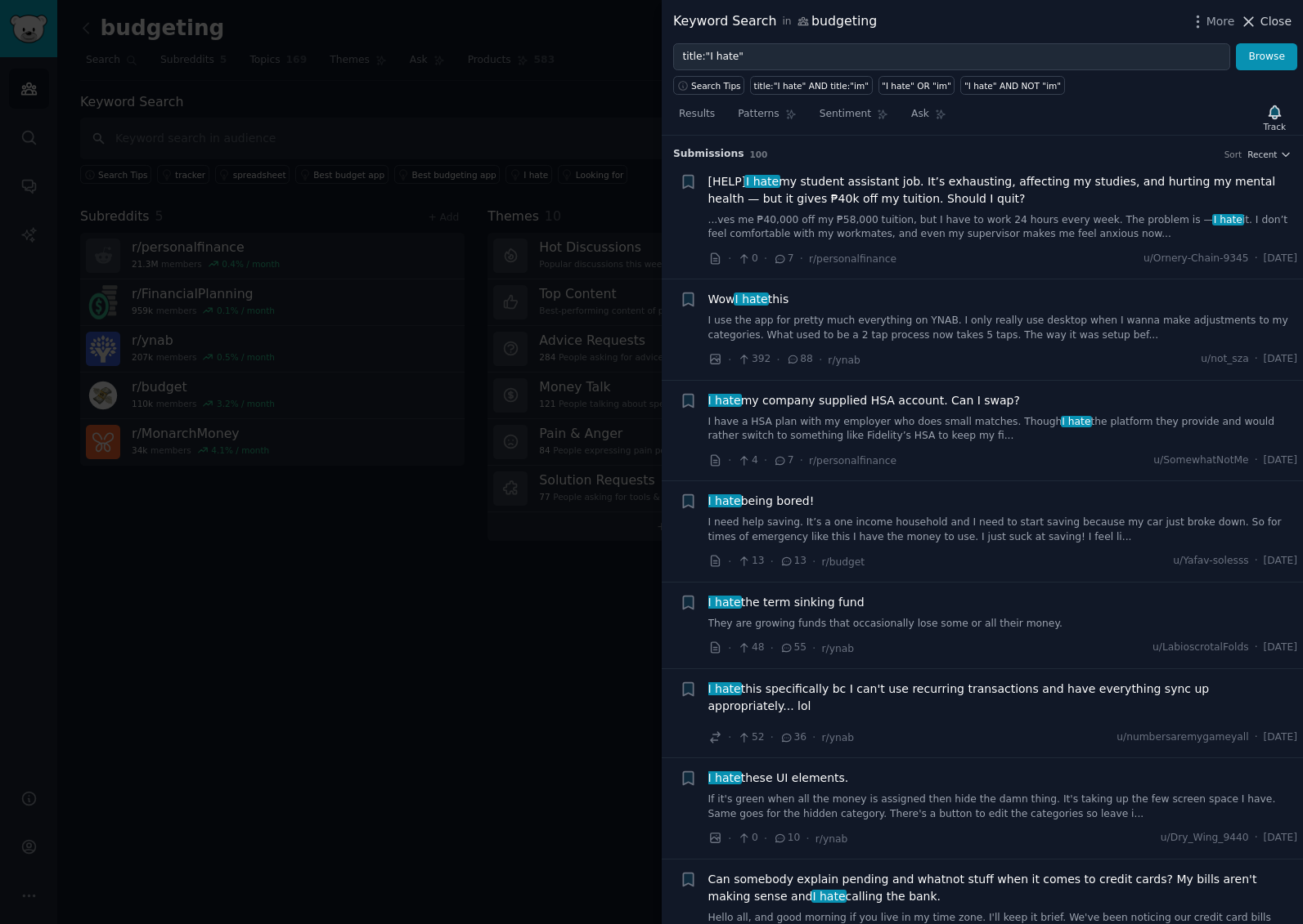
click at [1271, 23] on span "Close" at bounding box center [1275, 21] width 31 height 18
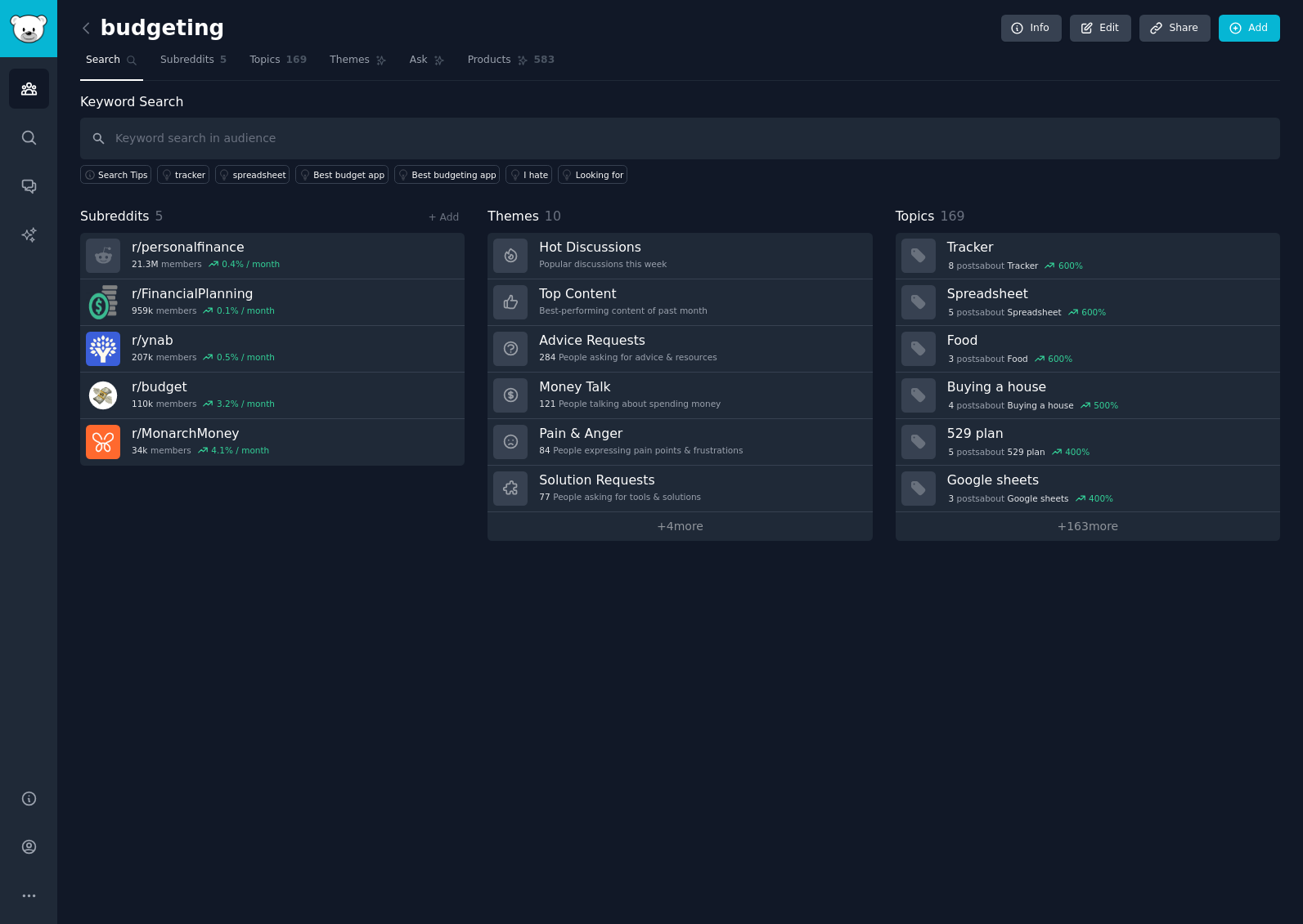
click at [539, 642] on div "budgeting Info Edit Share Add Search Subreddits 5 Topics 169 Themes Ask Product…" at bounding box center [680, 462] width 1246 height 924
click at [575, 174] on div "Looking for" at bounding box center [599, 174] width 48 height 11
